Goal: Task Accomplishment & Management: Use online tool/utility

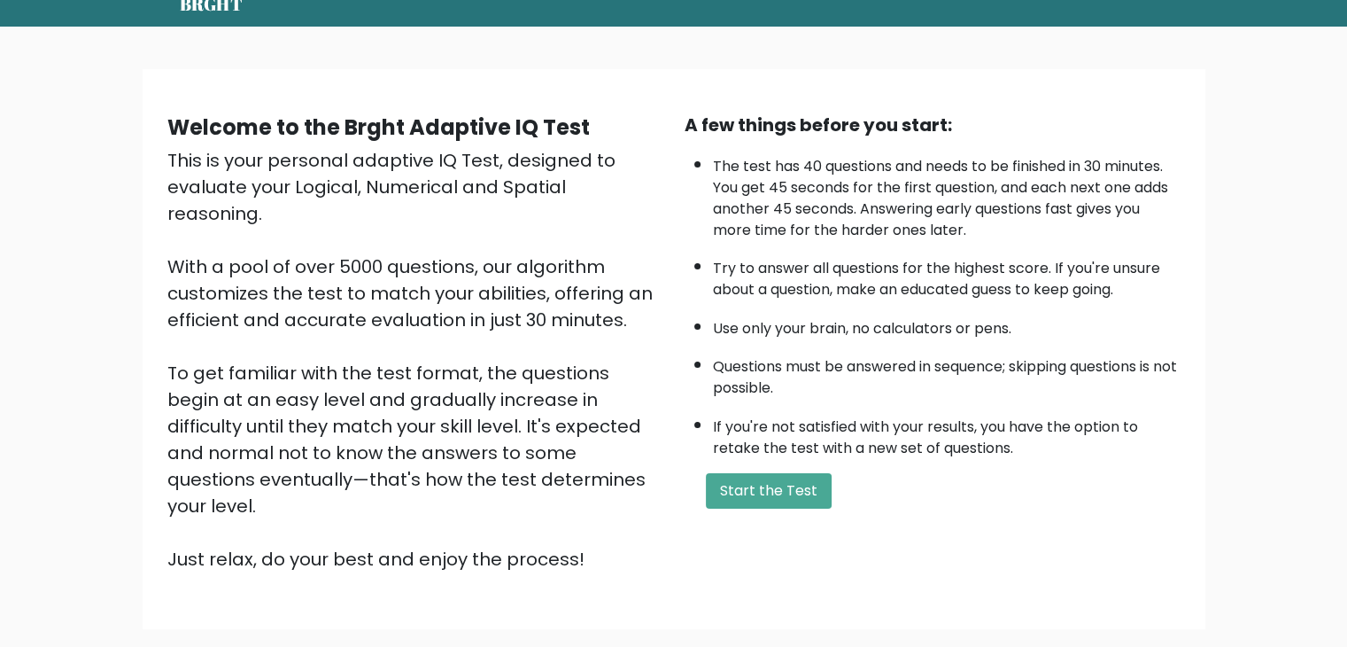
scroll to position [165, 0]
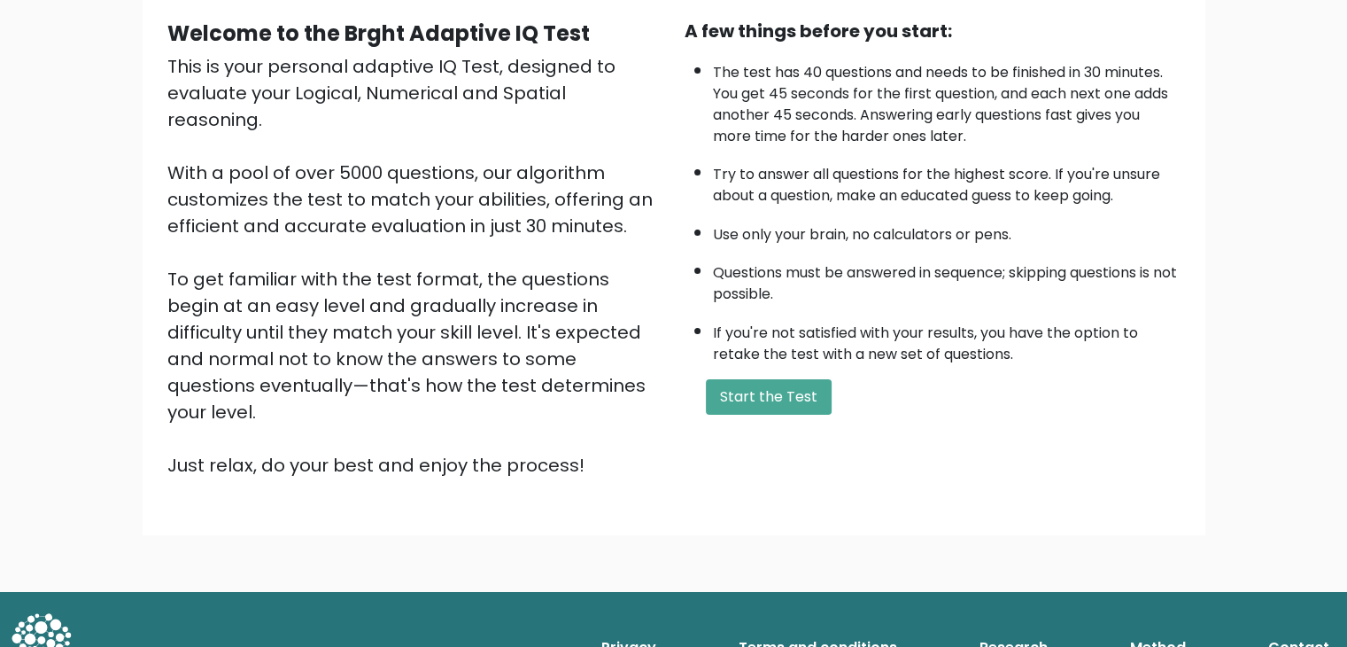
click at [787, 355] on li "If you're not satisfied with your results, you have the option to retake the te…" at bounding box center [947, 339] width 468 height 51
click at [790, 393] on button "Start the Test" at bounding box center [769, 396] width 126 height 35
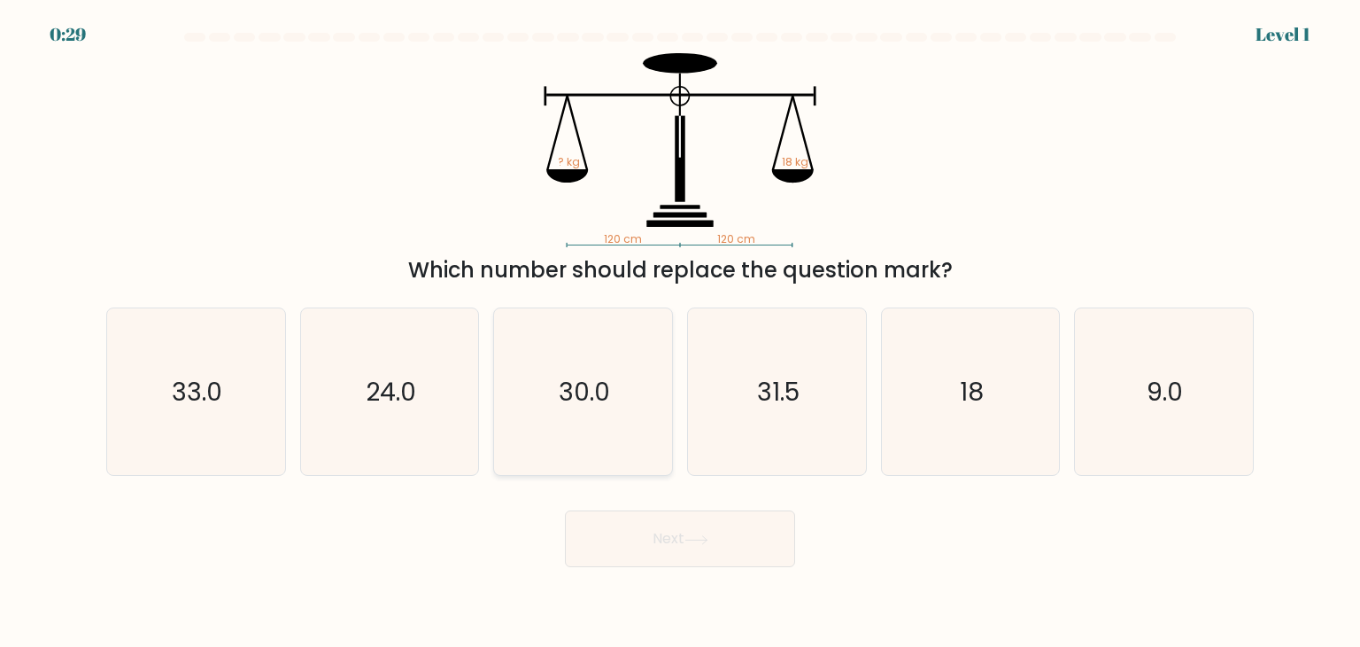
click at [636, 376] on icon "30.0" at bounding box center [583, 391] width 167 height 167
click at [680, 332] on input "c. 30.0" at bounding box center [680, 327] width 1 height 9
radio input "true"
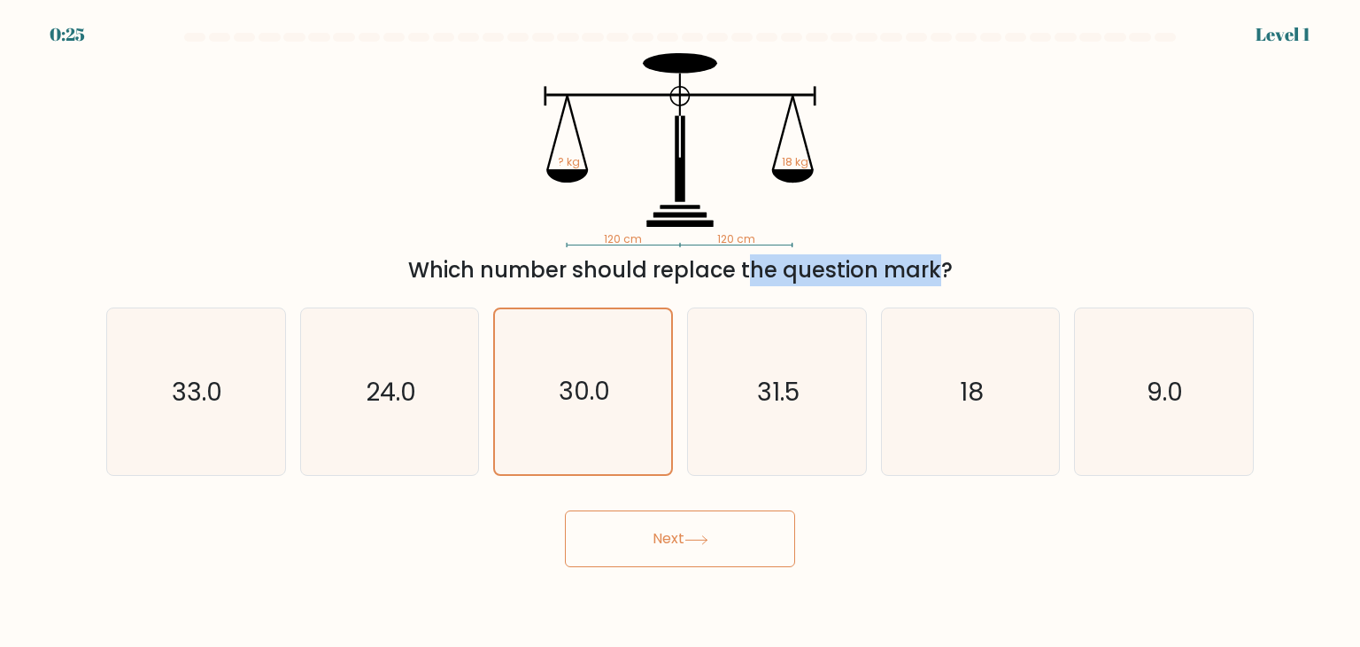
drag, startPoint x: 661, startPoint y: 276, endPoint x: 769, endPoint y: 276, distance: 108.1
click at [769, 276] on div "Which number should replace the question mark?" at bounding box center [680, 270] width 1127 height 32
click at [407, 164] on div "120 cm 120 cm ? kg 18 kg Which number should replace the question mark?" at bounding box center [680, 169] width 1169 height 233
click at [717, 535] on button "Next" at bounding box center [680, 538] width 230 height 57
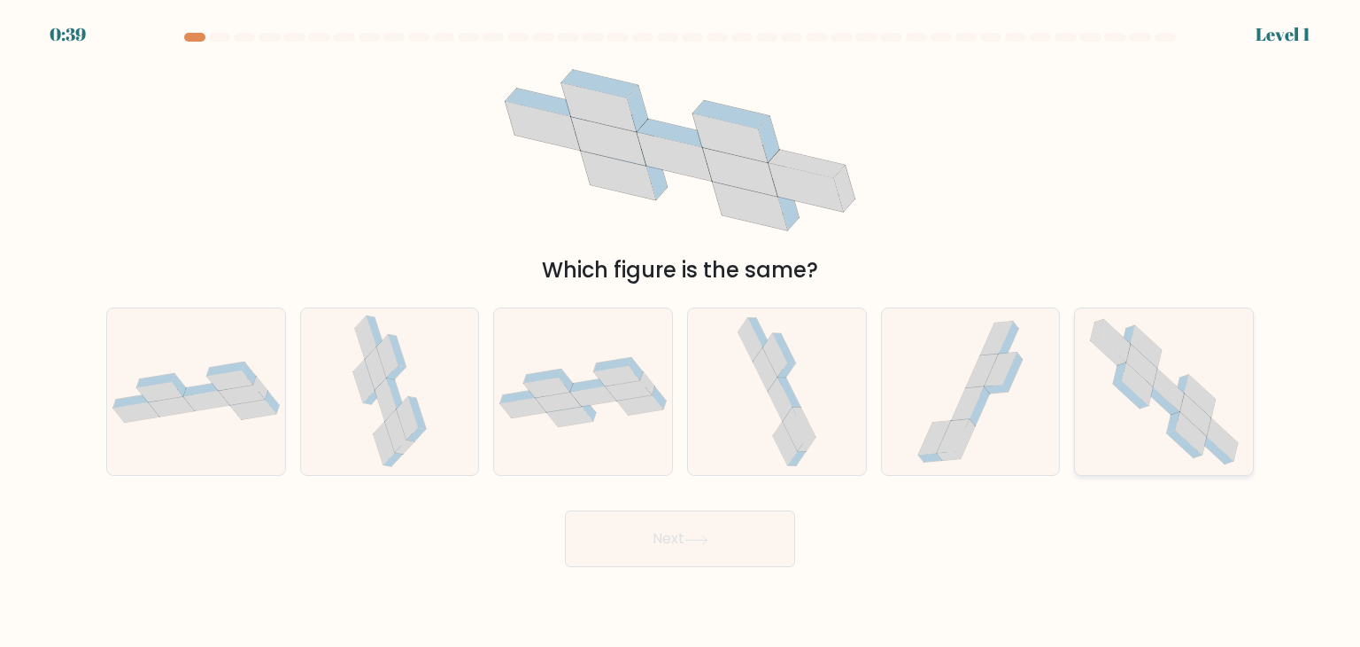
click at [1164, 403] on icon at bounding box center [1161, 400] width 35 height 27
click at [681, 332] on input "f." at bounding box center [680, 327] width 1 height 9
radio input "true"
click at [736, 549] on button "Next" at bounding box center [680, 538] width 230 height 57
